Goal: Task Accomplishment & Management: Manage account settings

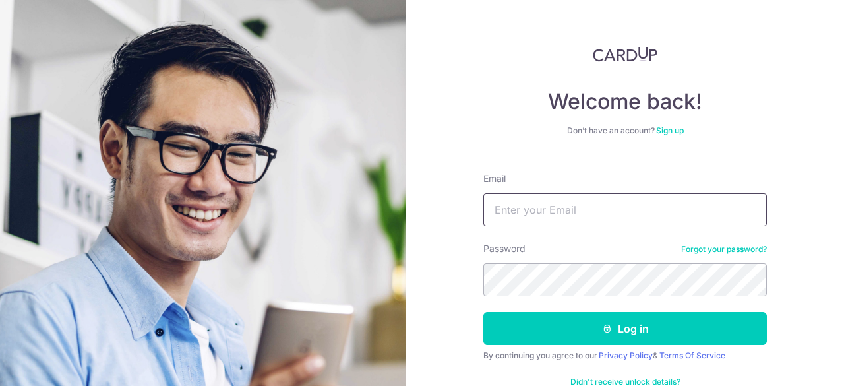
click at [523, 204] on input "Email" at bounding box center [624, 209] width 283 height 33
type input "[EMAIL_ADDRESS][DOMAIN_NAME]"
click at [483, 312] on button "Log in" at bounding box center [624, 328] width 283 height 33
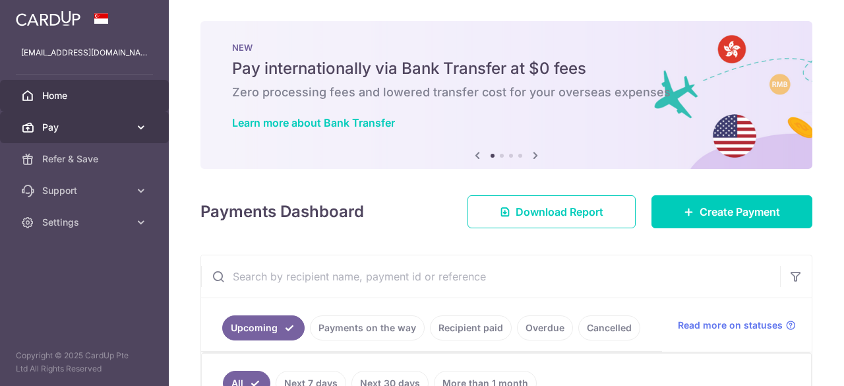
click at [88, 125] on span "Pay" at bounding box center [85, 127] width 87 height 13
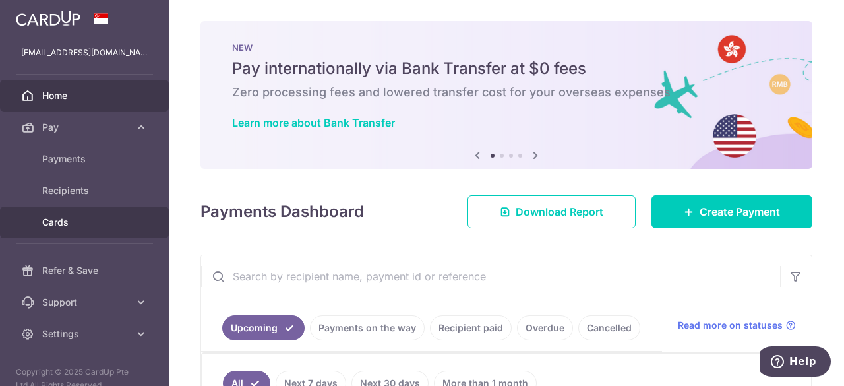
click at [86, 216] on span "Cards" at bounding box center [85, 222] width 87 height 13
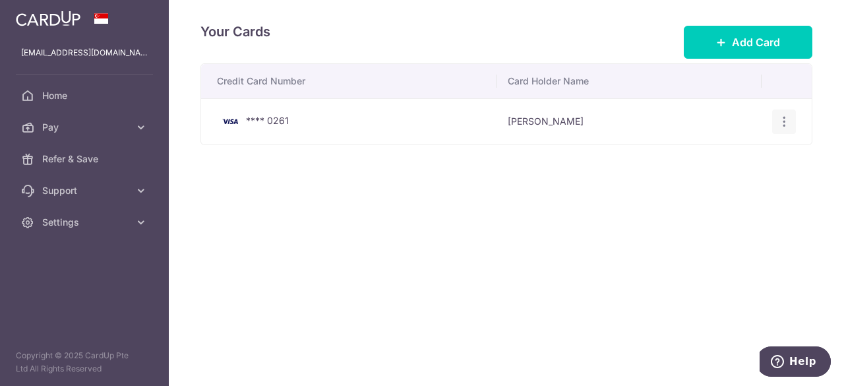
click at [790, 122] on icon "button" at bounding box center [784, 122] width 14 height 14
click at [714, 190] on span "Delete" at bounding box center [740, 190] width 90 height 16
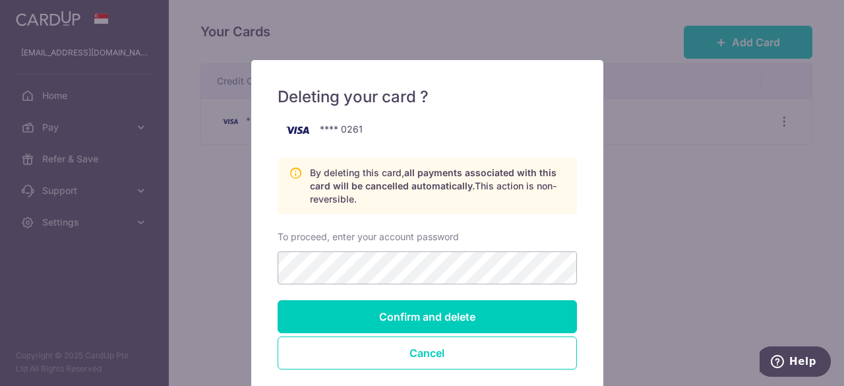
scroll to position [66, 0]
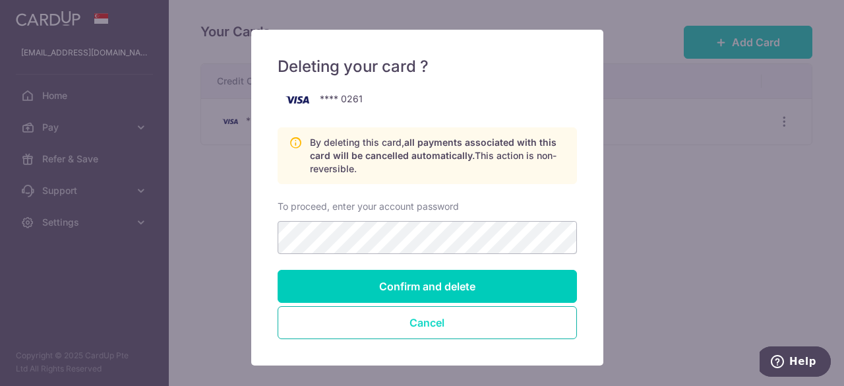
click at [395, 309] on button "Cancel" at bounding box center [426, 322] width 299 height 33
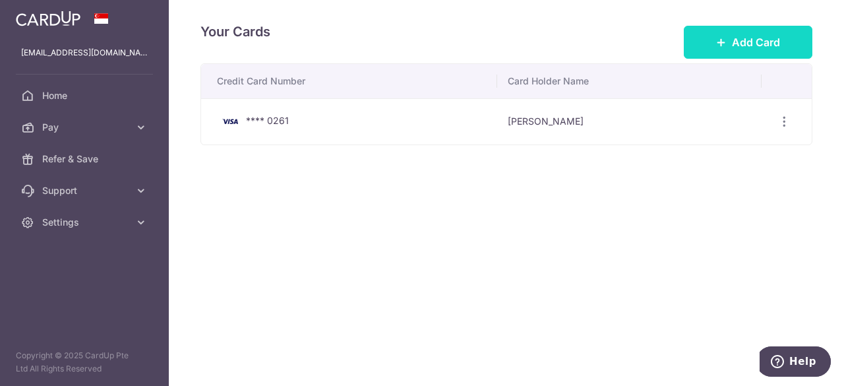
click at [729, 38] on button "Add Card" at bounding box center [747, 42] width 129 height 33
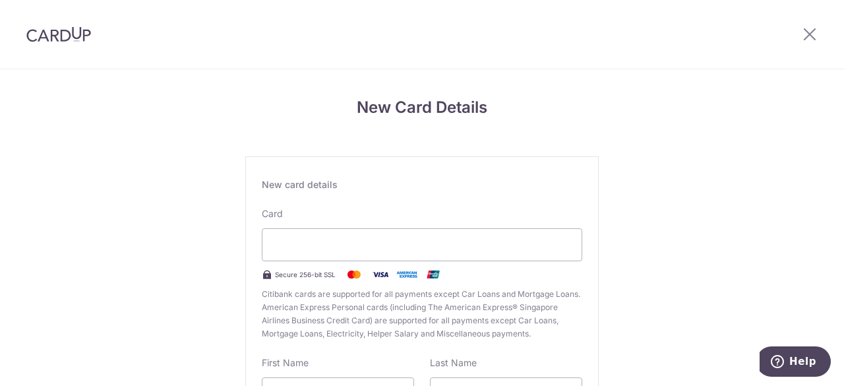
click at [689, 237] on div "New Card Details New card details Card Secure 256-bit SSL Citibank cards are su…" at bounding box center [422, 346] width 844 height 554
click at [634, 230] on div "New Card Details New card details Card Secure 256-bit SSL Citibank cards are su…" at bounding box center [422, 346] width 844 height 554
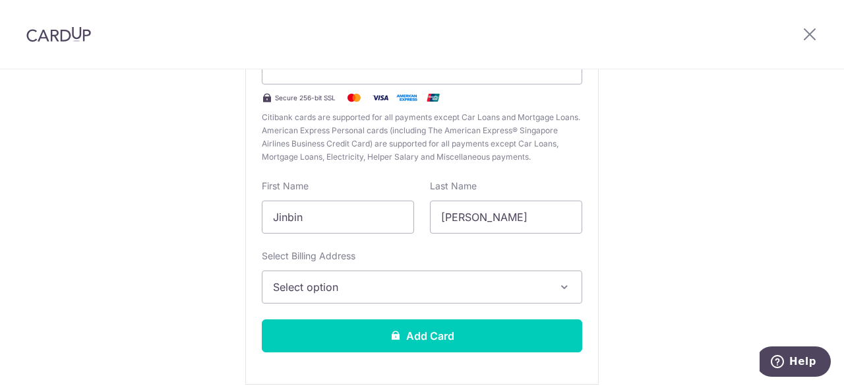
scroll to position [198, 0]
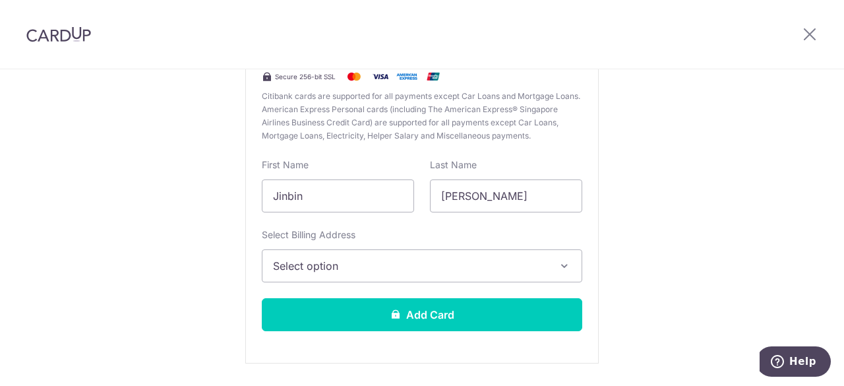
click at [414, 273] on button "Select option" at bounding box center [422, 265] width 320 height 33
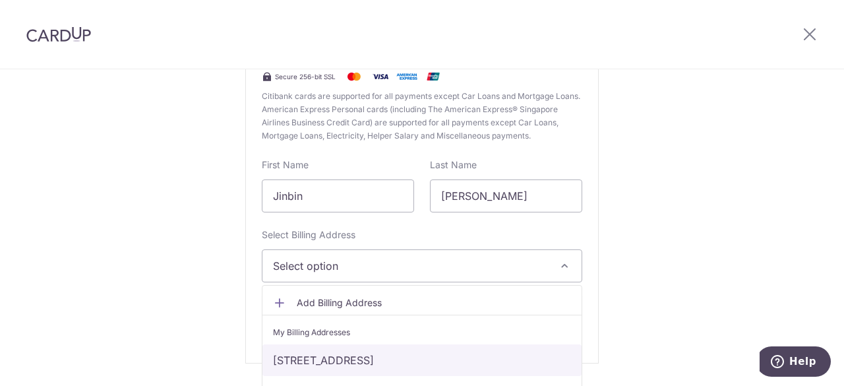
click at [414, 359] on link "36 Leedon Heights #03-49, Singapore, Singapore-267700" at bounding box center [421, 360] width 319 height 32
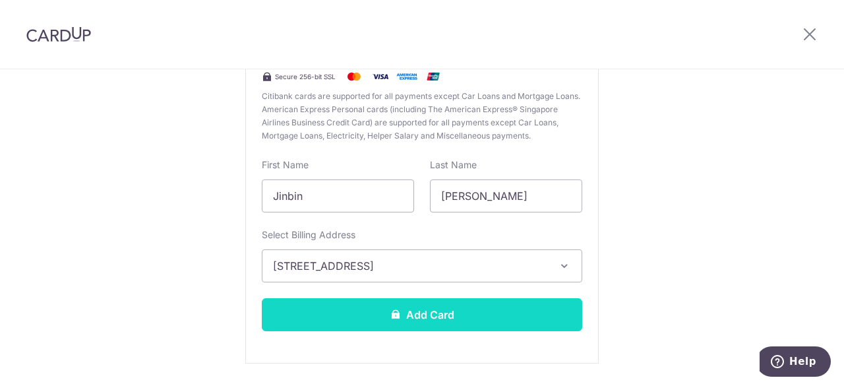
click at [412, 314] on button "Add Card" at bounding box center [422, 314] width 320 height 33
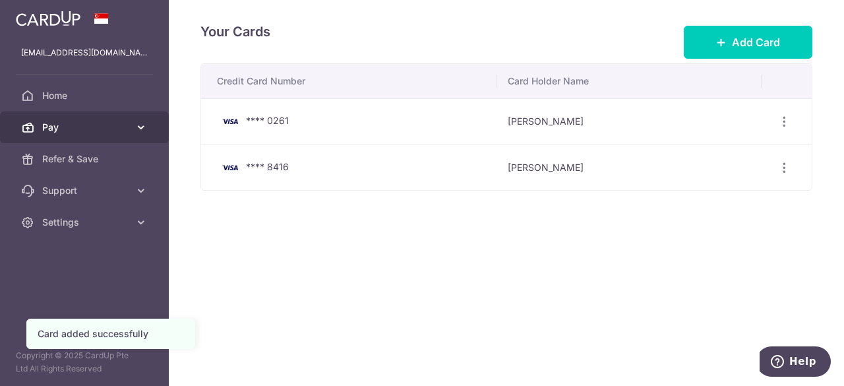
click at [72, 128] on span "Pay" at bounding box center [85, 127] width 87 height 13
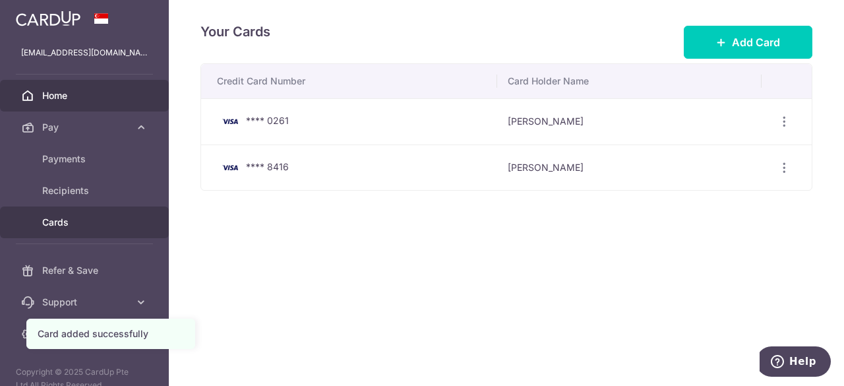
click at [65, 90] on span "Home" at bounding box center [85, 95] width 87 height 13
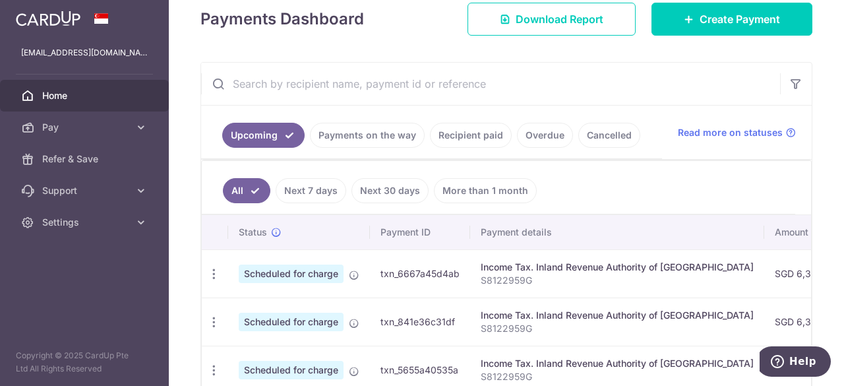
scroll to position [198, 0]
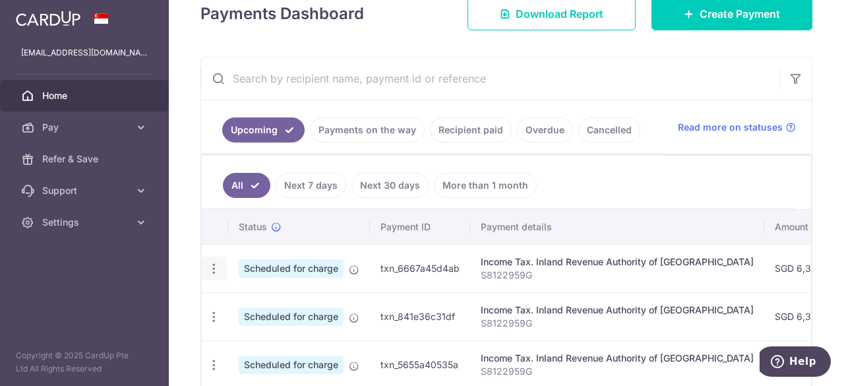
click at [213, 267] on icon "button" at bounding box center [214, 269] width 14 height 14
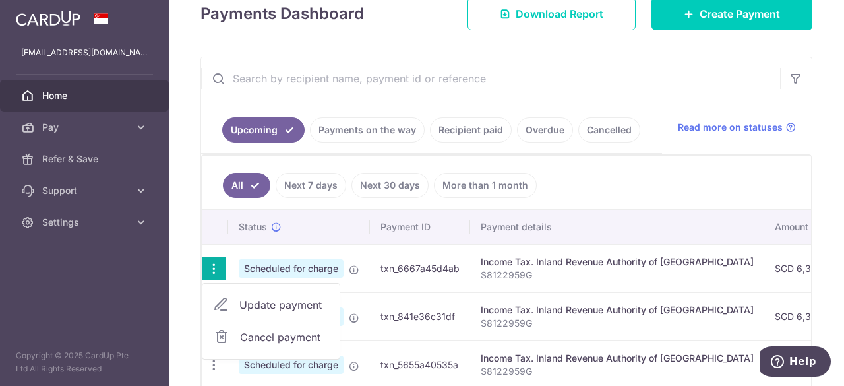
click at [249, 297] on span "Update payment" at bounding box center [284, 305] width 90 height 16
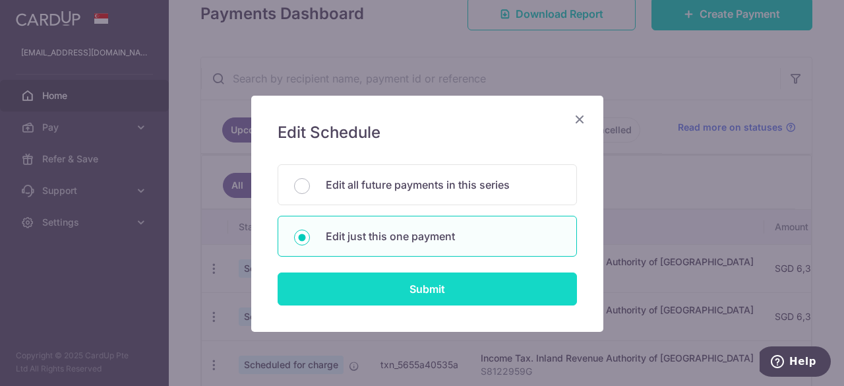
click at [369, 282] on input "Submit" at bounding box center [426, 288] width 299 height 33
radio input "true"
type input "6,366.47"
type input "[DATE]"
type input "S8122959G"
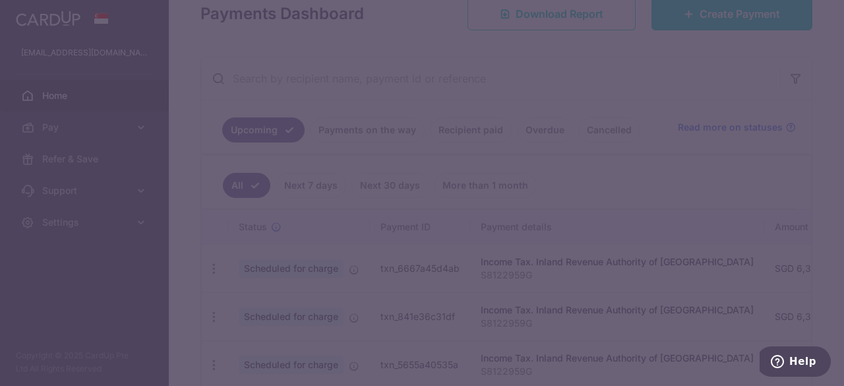
type input "OCBCTAX173"
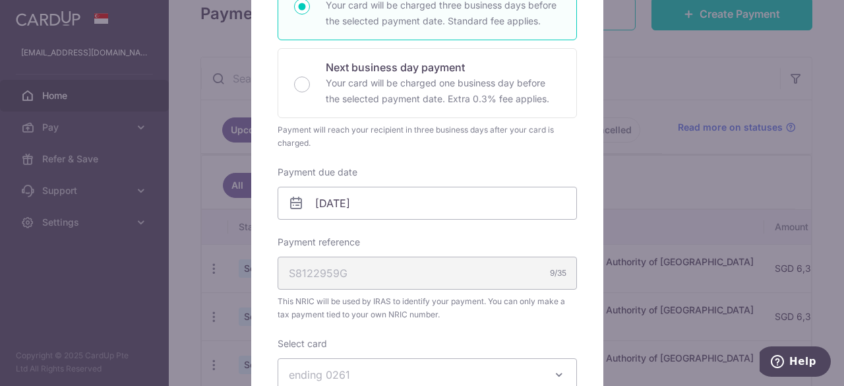
scroll to position [395, 0]
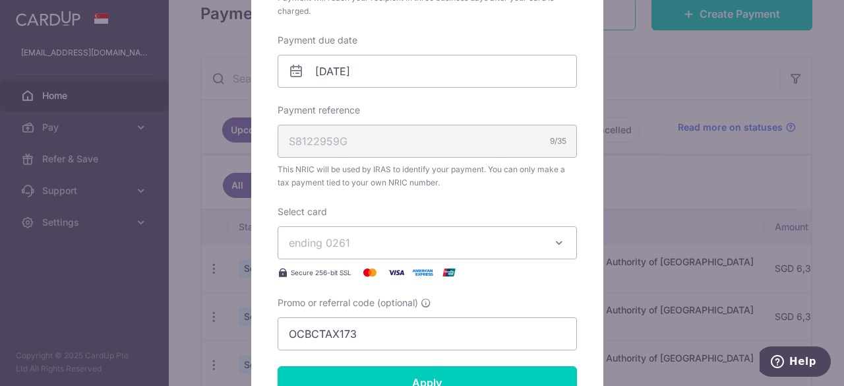
click at [370, 241] on span "ending 0261" at bounding box center [415, 243] width 253 height 16
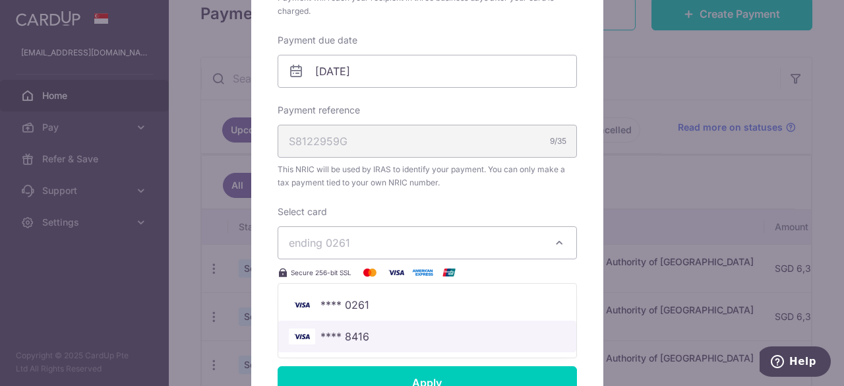
click at [349, 335] on span "**** 8416" at bounding box center [344, 336] width 49 height 16
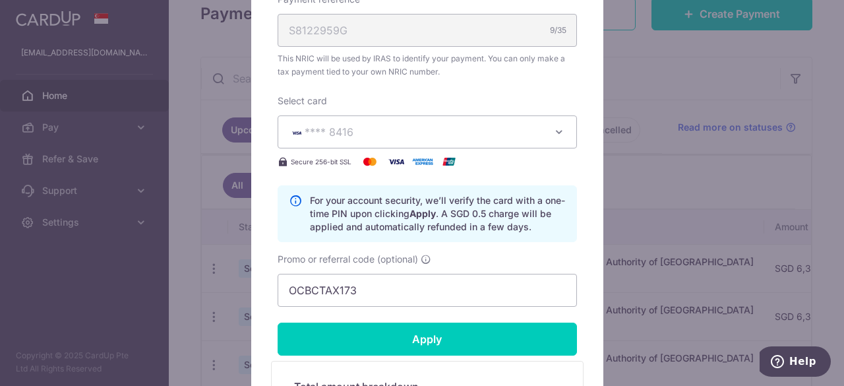
scroll to position [527, 0]
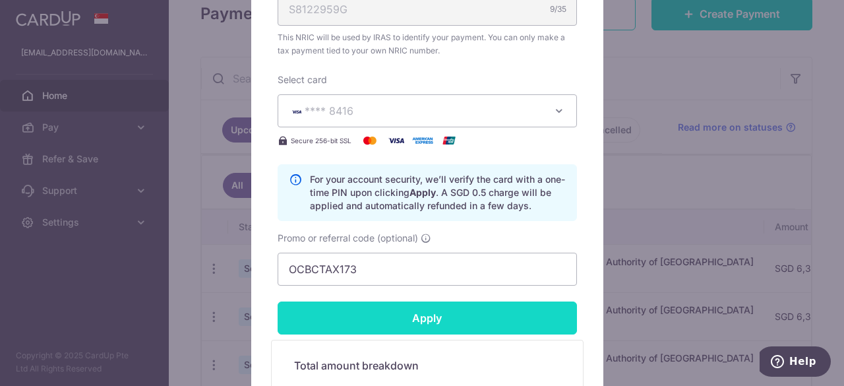
click at [349, 322] on input "Apply" at bounding box center [426, 317] width 299 height 33
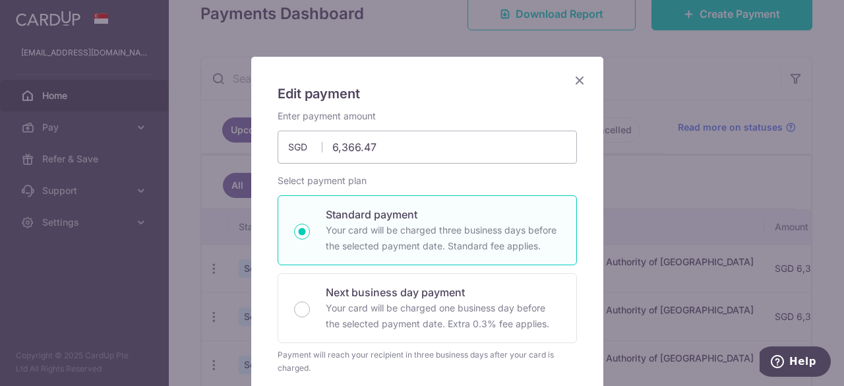
scroll to position [0, 0]
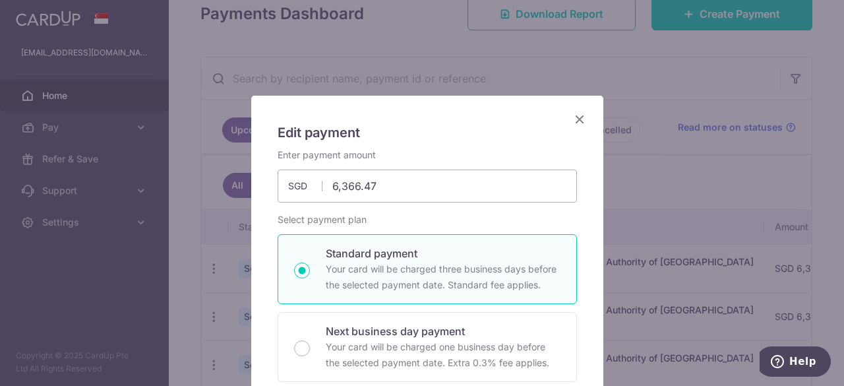
click at [576, 119] on icon "Close" at bounding box center [579, 119] width 16 height 16
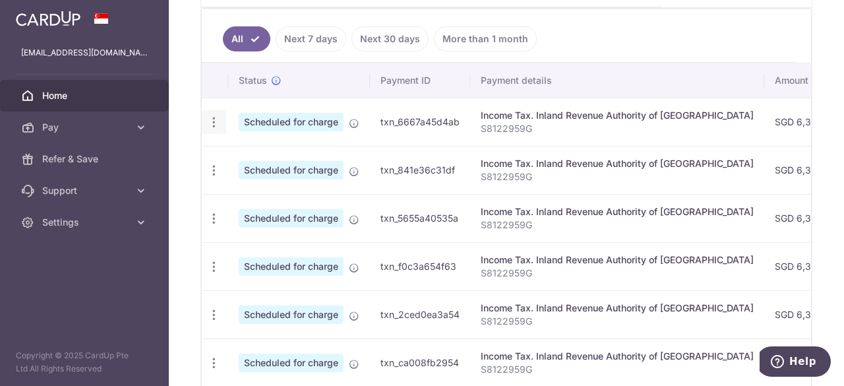
click at [208, 117] on icon "button" at bounding box center [214, 122] width 14 height 14
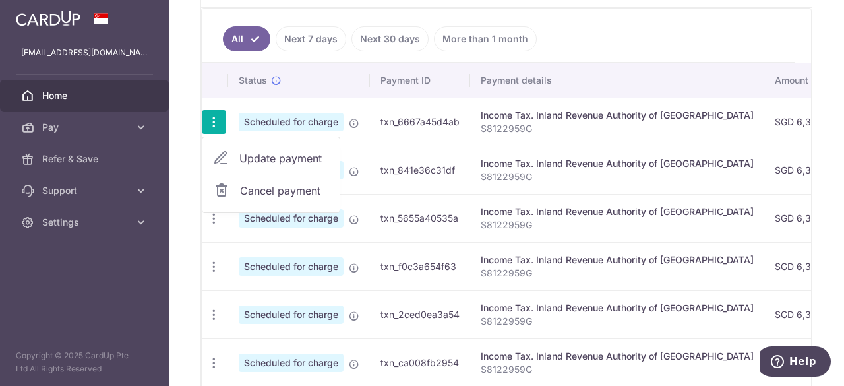
click at [262, 158] on span "Update payment" at bounding box center [284, 158] width 90 height 16
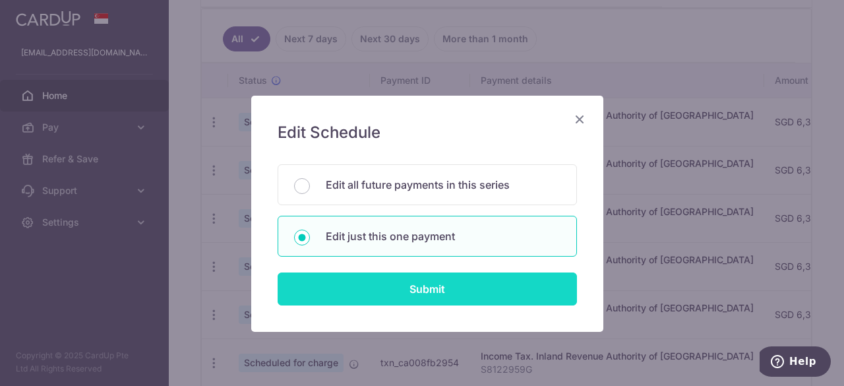
click at [411, 289] on input "Submit" at bounding box center [426, 288] width 299 height 33
radio input "true"
type input "6,366.47"
type input "[DATE]"
type input "S8122959G"
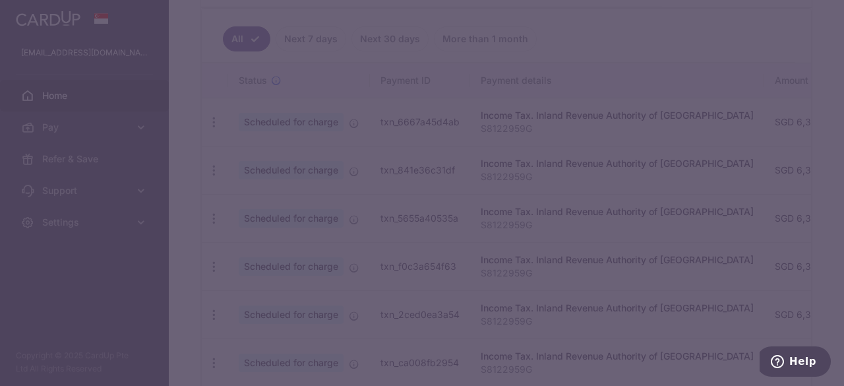
type input "OCBCTAX173"
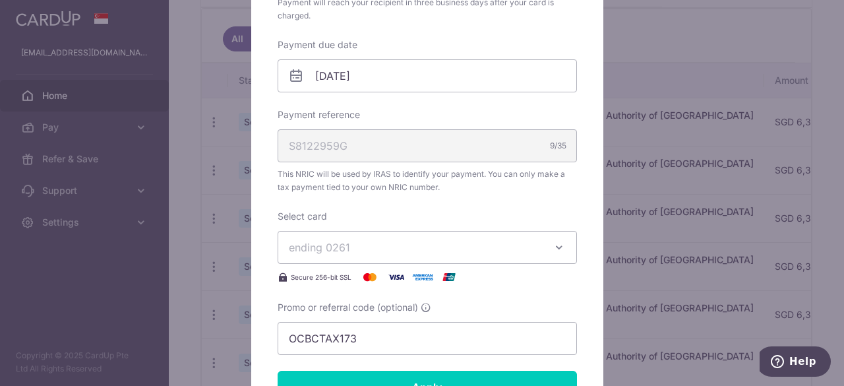
scroll to position [395, 0]
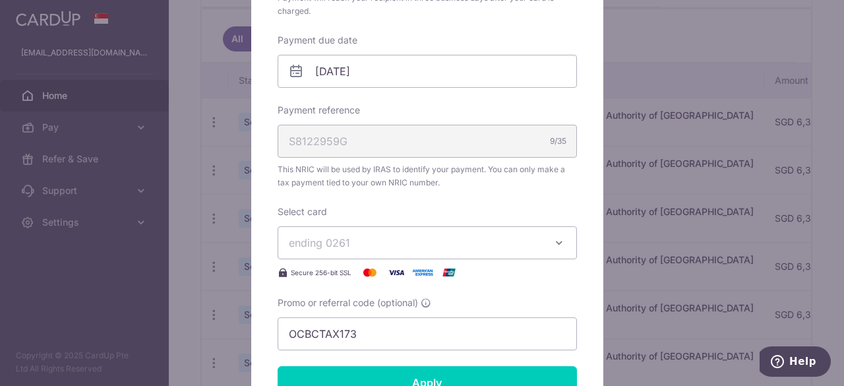
click at [402, 240] on span "ending 0261" at bounding box center [415, 243] width 253 height 16
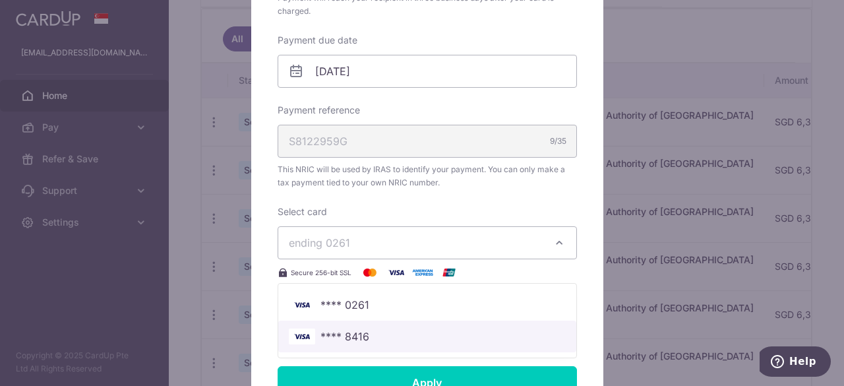
click at [343, 331] on span "**** 8416" at bounding box center [344, 336] width 49 height 16
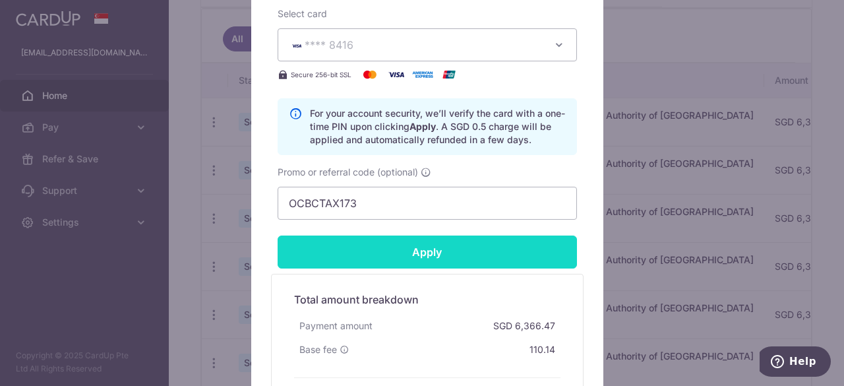
scroll to position [659, 0]
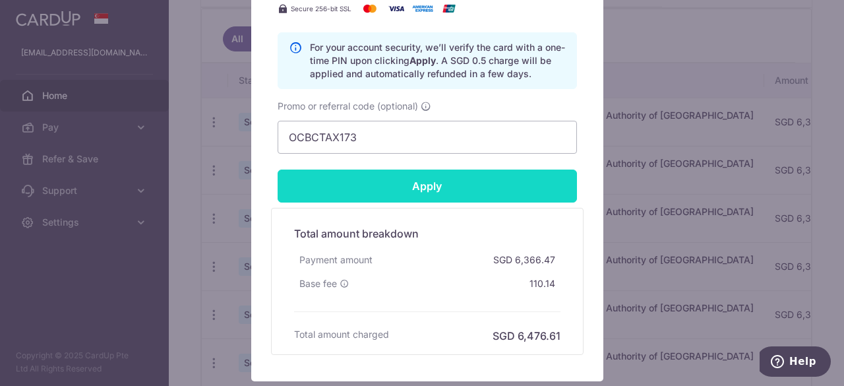
click at [417, 188] on input "Apply" at bounding box center [426, 185] width 299 height 33
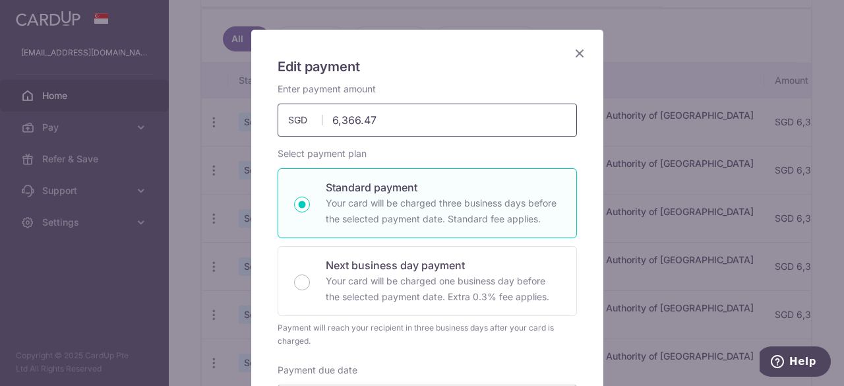
scroll to position [0, 0]
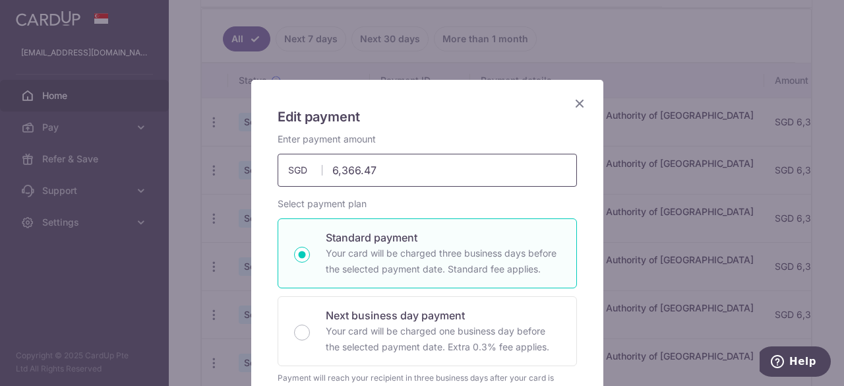
type input "Successfully Applied"
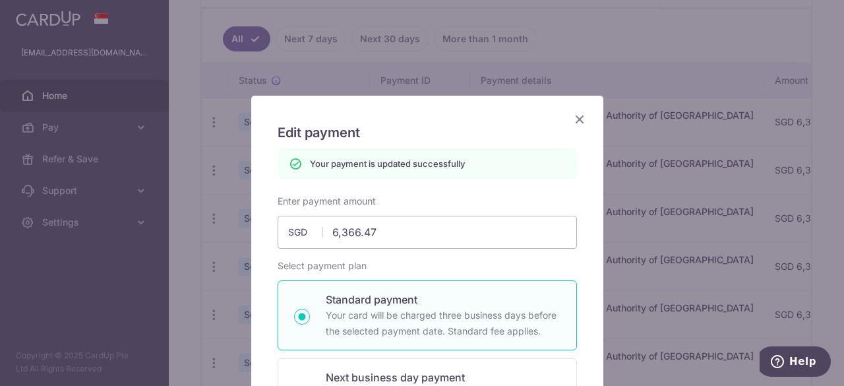
click at [571, 115] on icon "Close" at bounding box center [579, 119] width 16 height 16
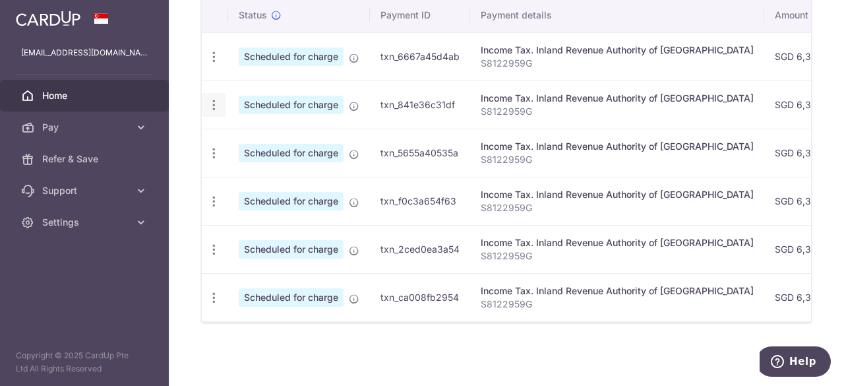
click at [207, 98] on icon "button" at bounding box center [214, 105] width 14 height 14
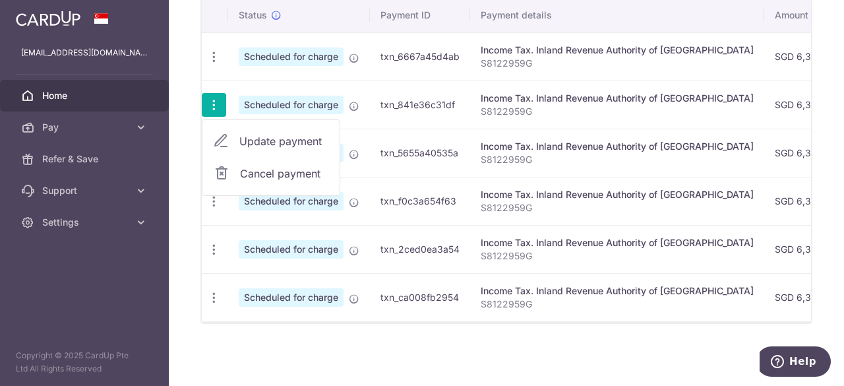
click at [246, 133] on span "Update payment" at bounding box center [284, 141] width 90 height 16
radio input "true"
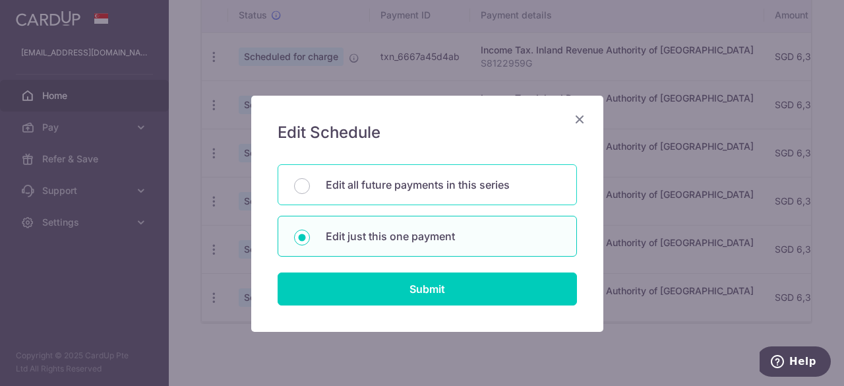
click at [349, 185] on p "Edit all future payments in this series" at bounding box center [443, 185] width 235 height 16
click at [310, 185] on input "Edit all future payments in this series" at bounding box center [302, 186] width 16 height 16
radio input "true"
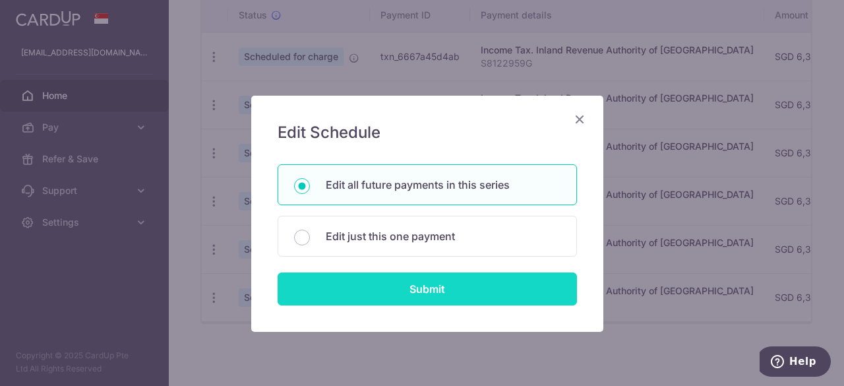
click at [390, 285] on input "Submit" at bounding box center [426, 288] width 299 height 33
radio input "true"
type input "6,366.47"
type input "S8122959G"
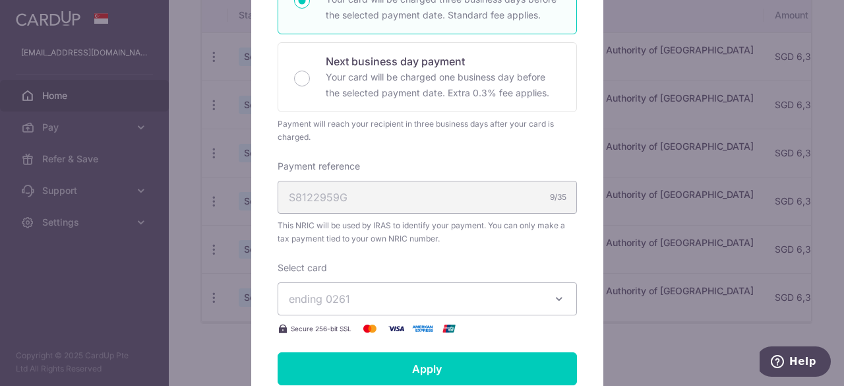
scroll to position [330, 0]
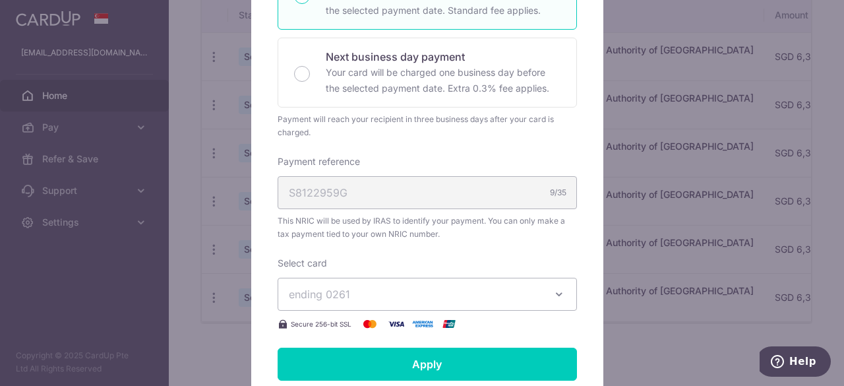
click at [389, 289] on span "ending 0261" at bounding box center [415, 294] width 253 height 16
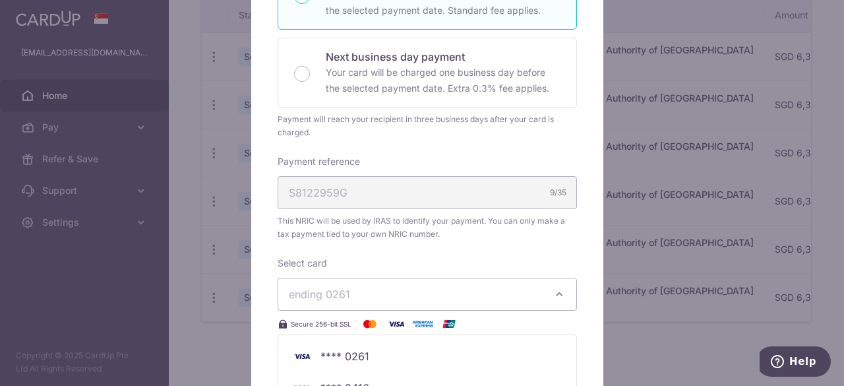
scroll to position [395, 0]
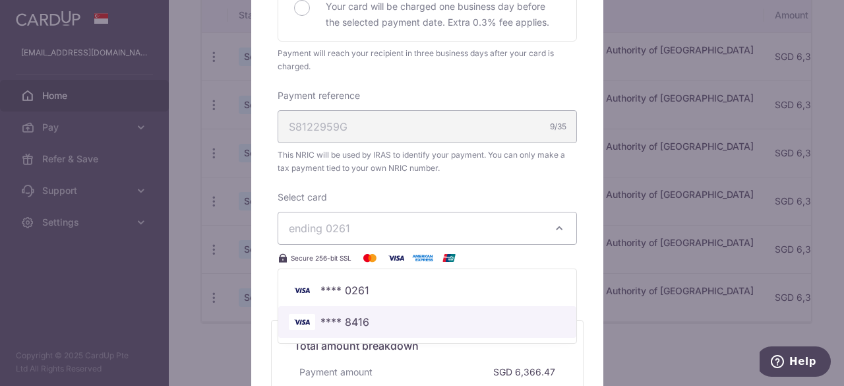
click at [364, 317] on span "**** 8416" at bounding box center [427, 322] width 277 height 16
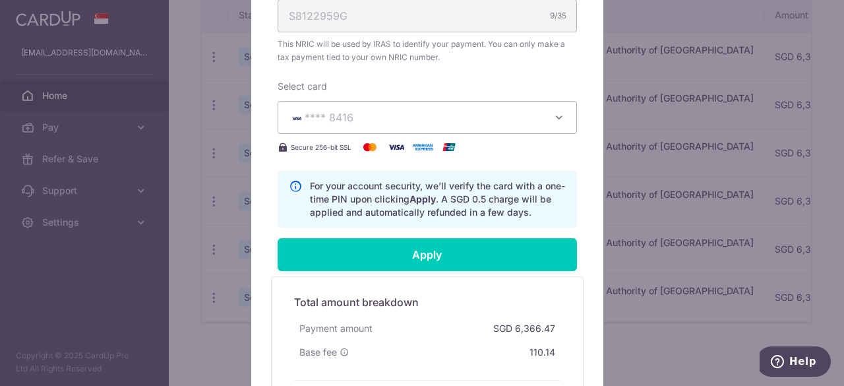
scroll to position [527, 0]
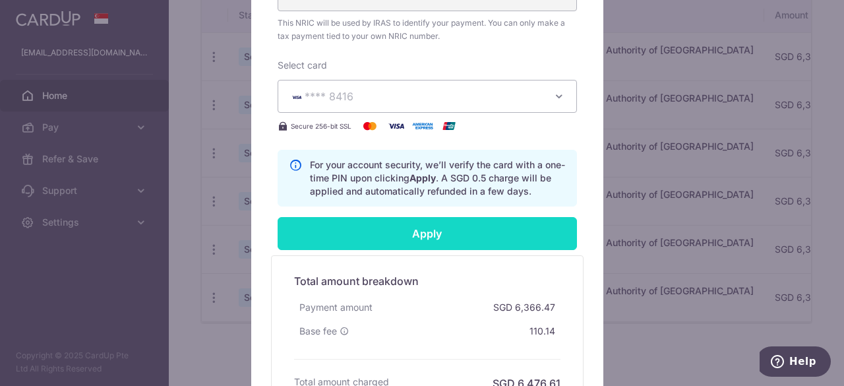
click at [409, 226] on input "Apply" at bounding box center [426, 233] width 299 height 33
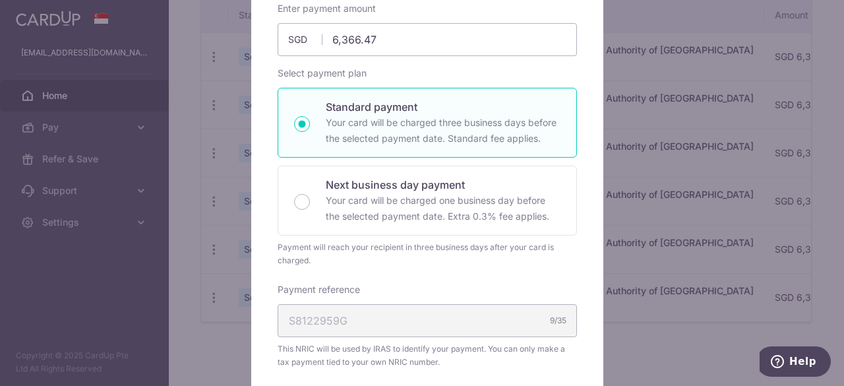
type input "Successfully Applied"
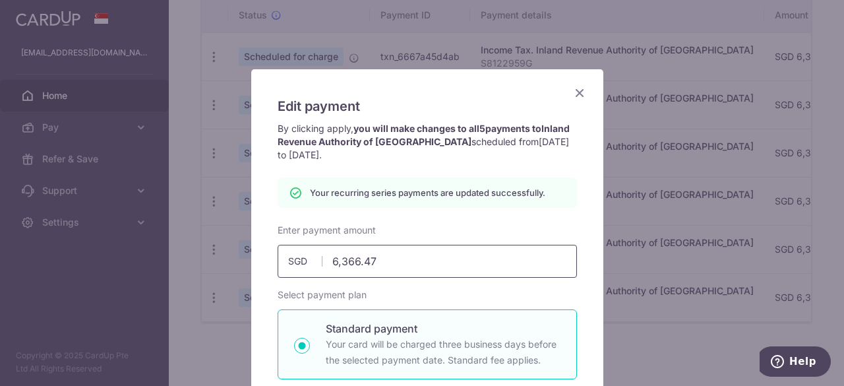
scroll to position [0, 0]
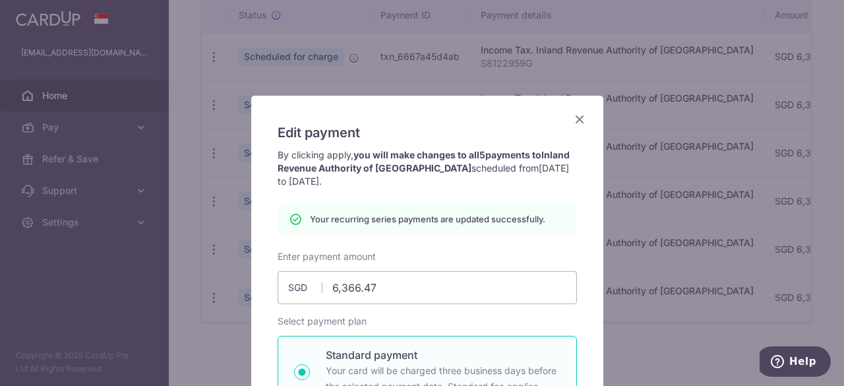
click at [571, 116] on icon "Close" at bounding box center [579, 119] width 16 height 16
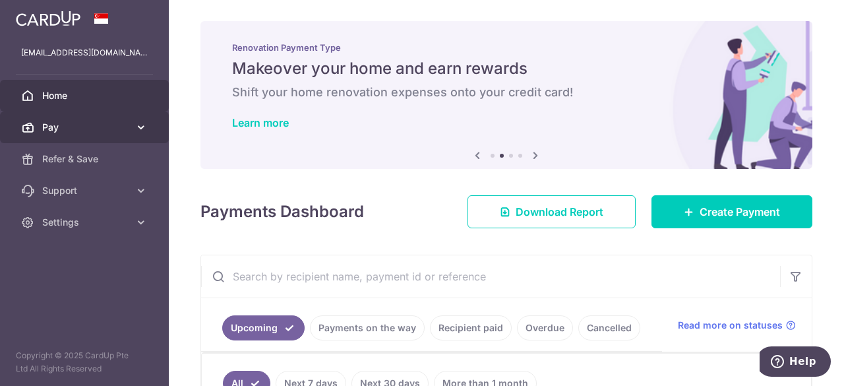
click at [47, 124] on span "Pay" at bounding box center [85, 127] width 87 height 13
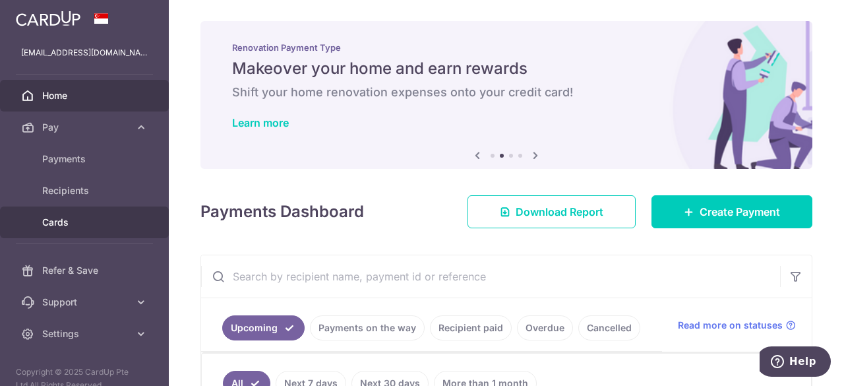
click at [55, 226] on span "Cards" at bounding box center [85, 222] width 87 height 13
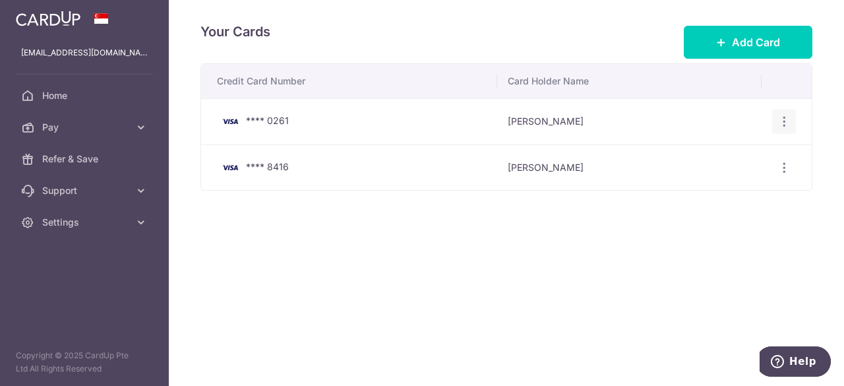
click at [779, 121] on icon "button" at bounding box center [784, 122] width 14 height 14
click at [714, 185] on span "Delete" at bounding box center [740, 190] width 90 height 16
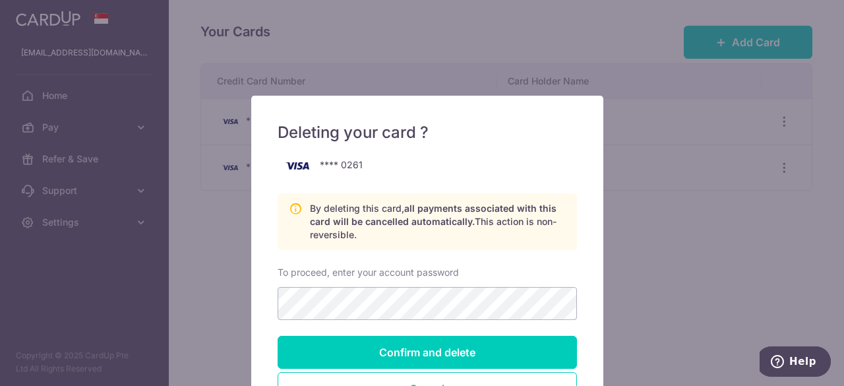
scroll to position [66, 0]
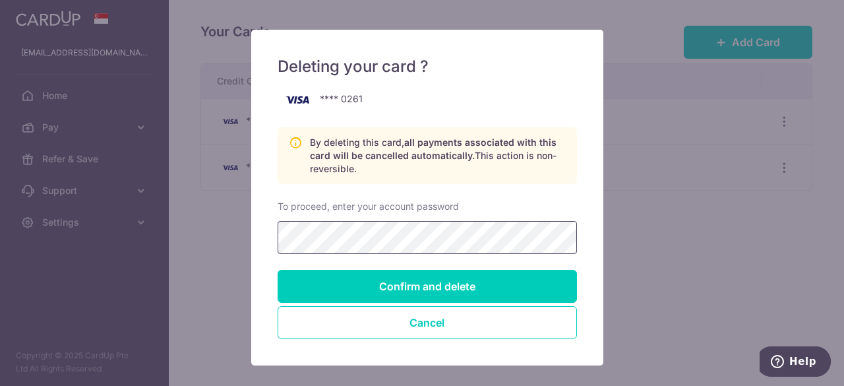
click at [277, 270] on input "Confirm and delete" at bounding box center [426, 286] width 299 height 33
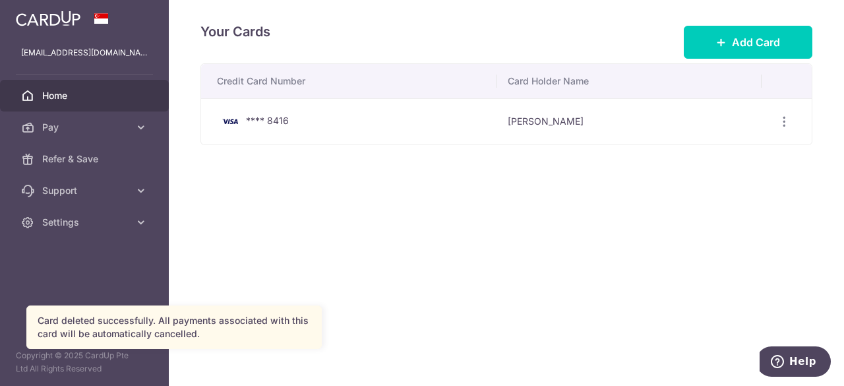
click at [59, 100] on span "Home" at bounding box center [85, 95] width 87 height 13
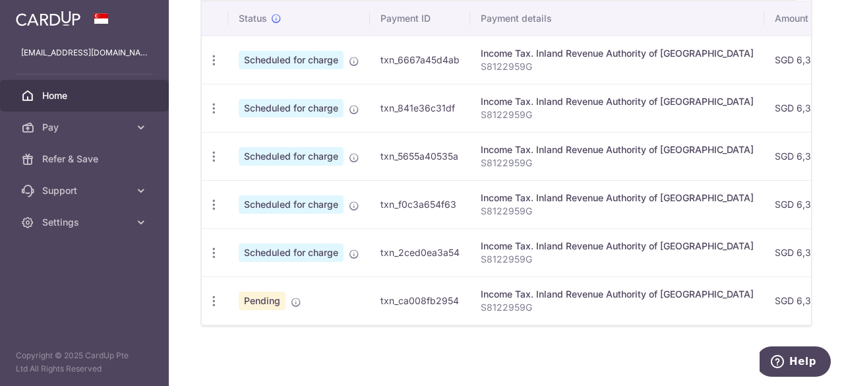
scroll to position [410, 0]
